Goal: Navigation & Orientation: Find specific page/section

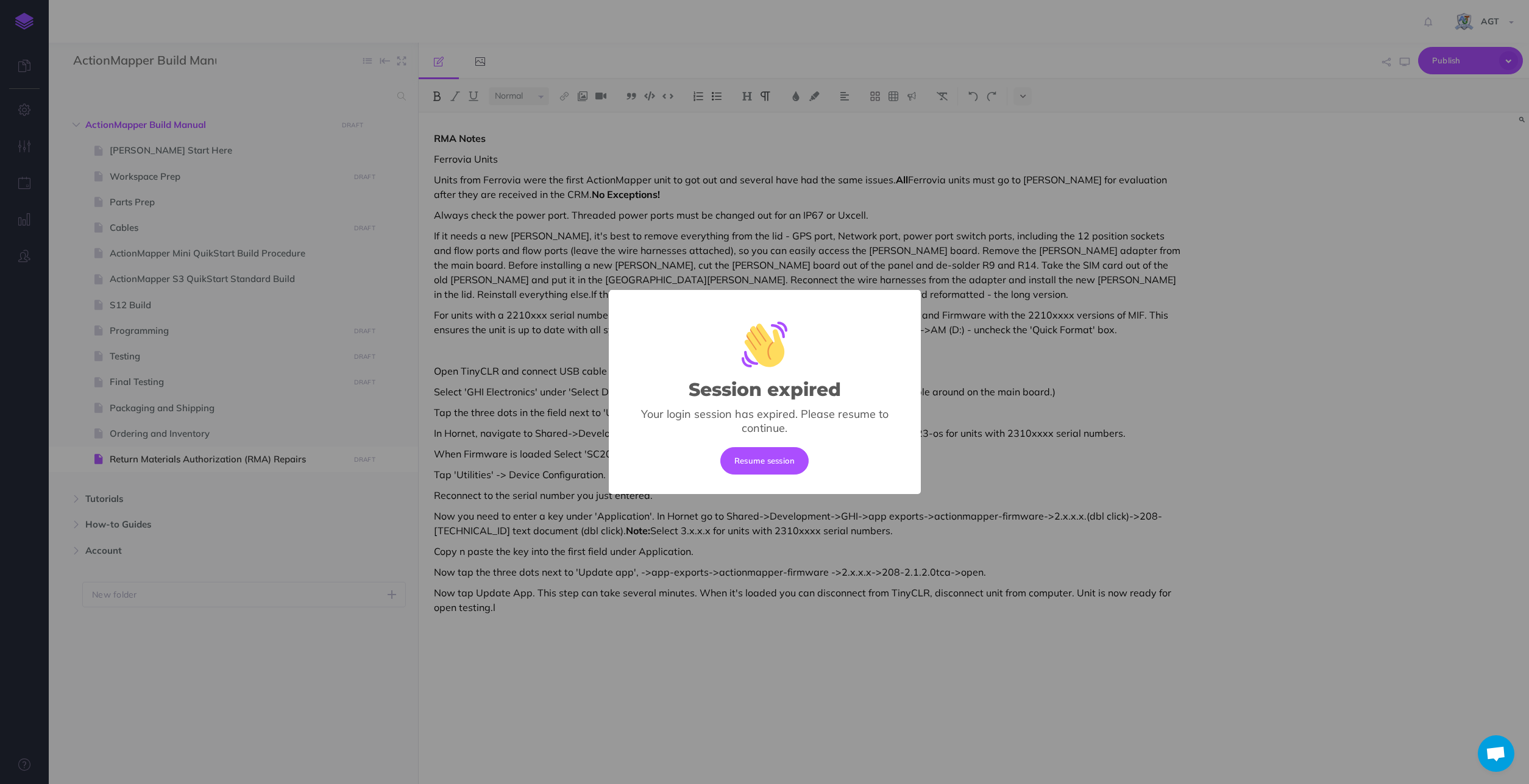
select select "null"
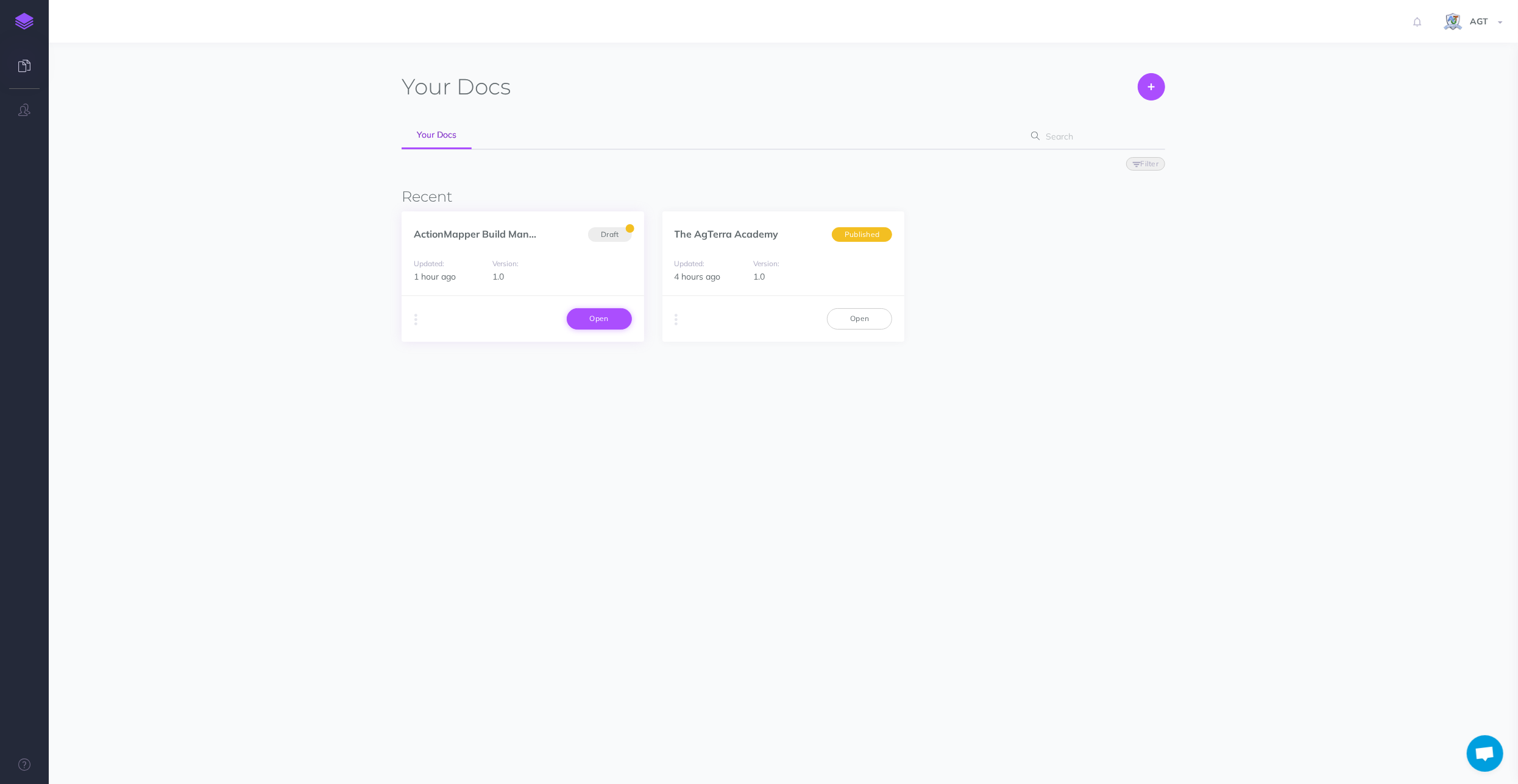
click at [600, 316] on link "Open" at bounding box center [598, 319] width 65 height 21
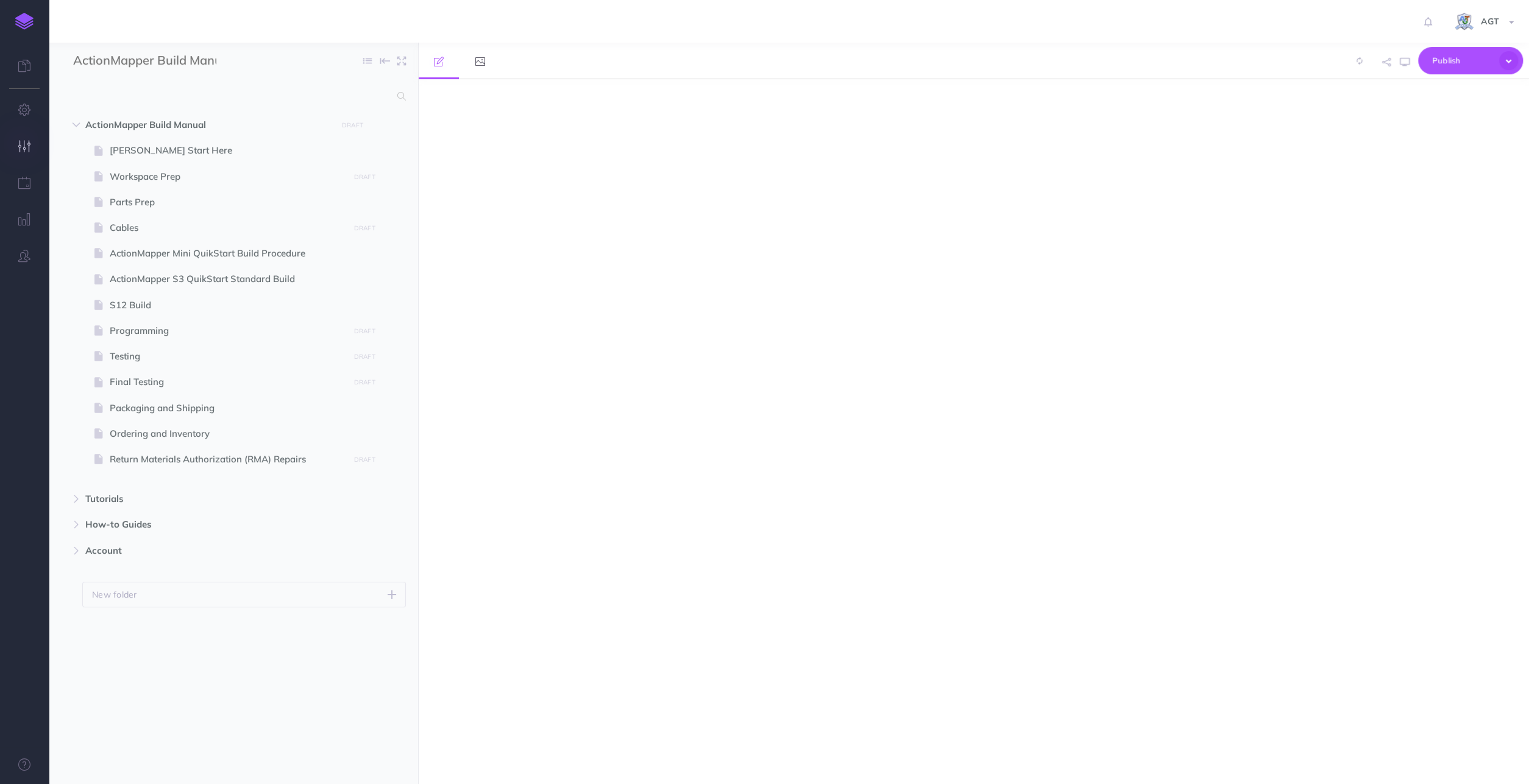
select select "null"
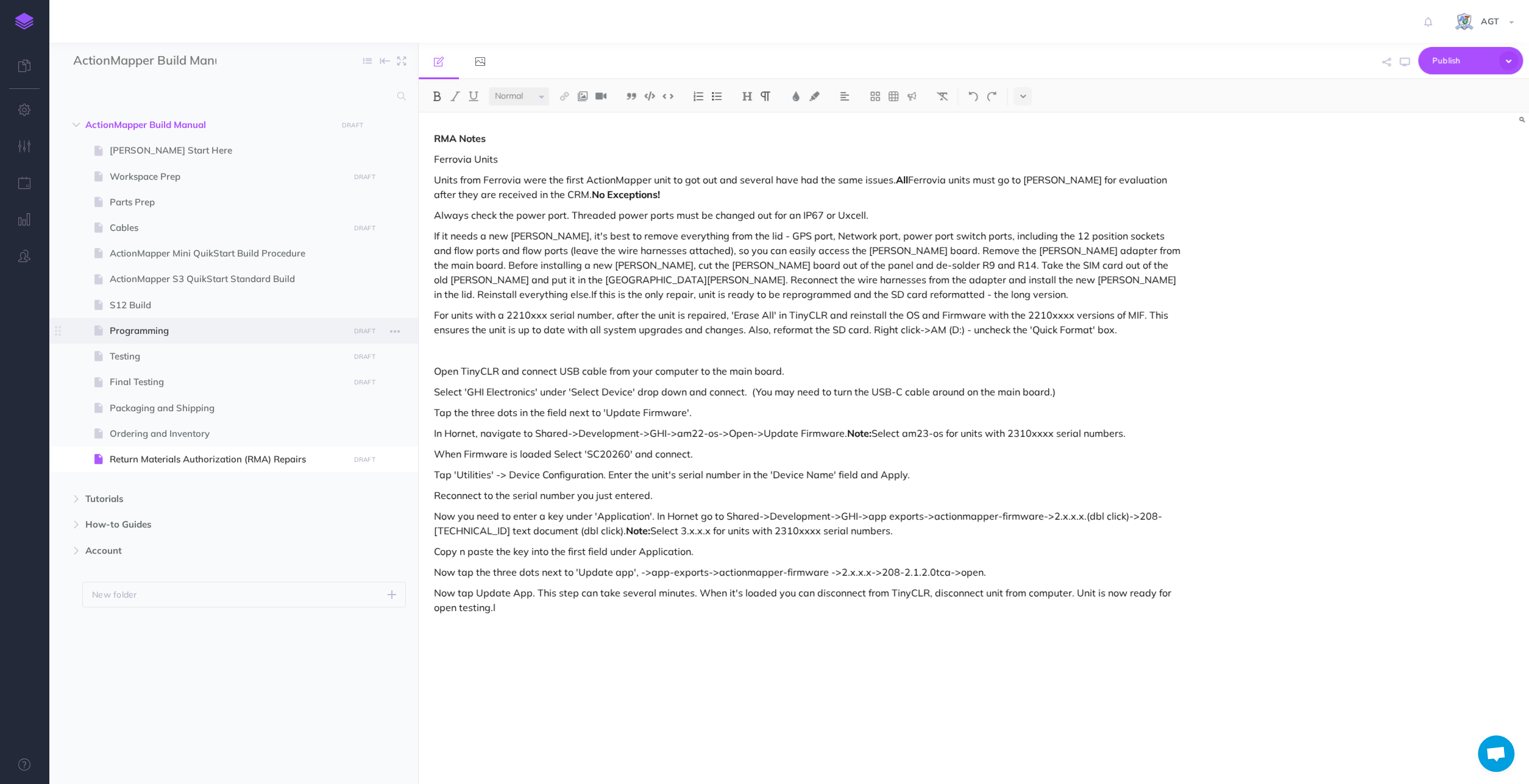
click at [147, 326] on span "Programming" at bounding box center [227, 330] width 235 height 15
select select "null"
